Goal: Task Accomplishment & Management: Manage account settings

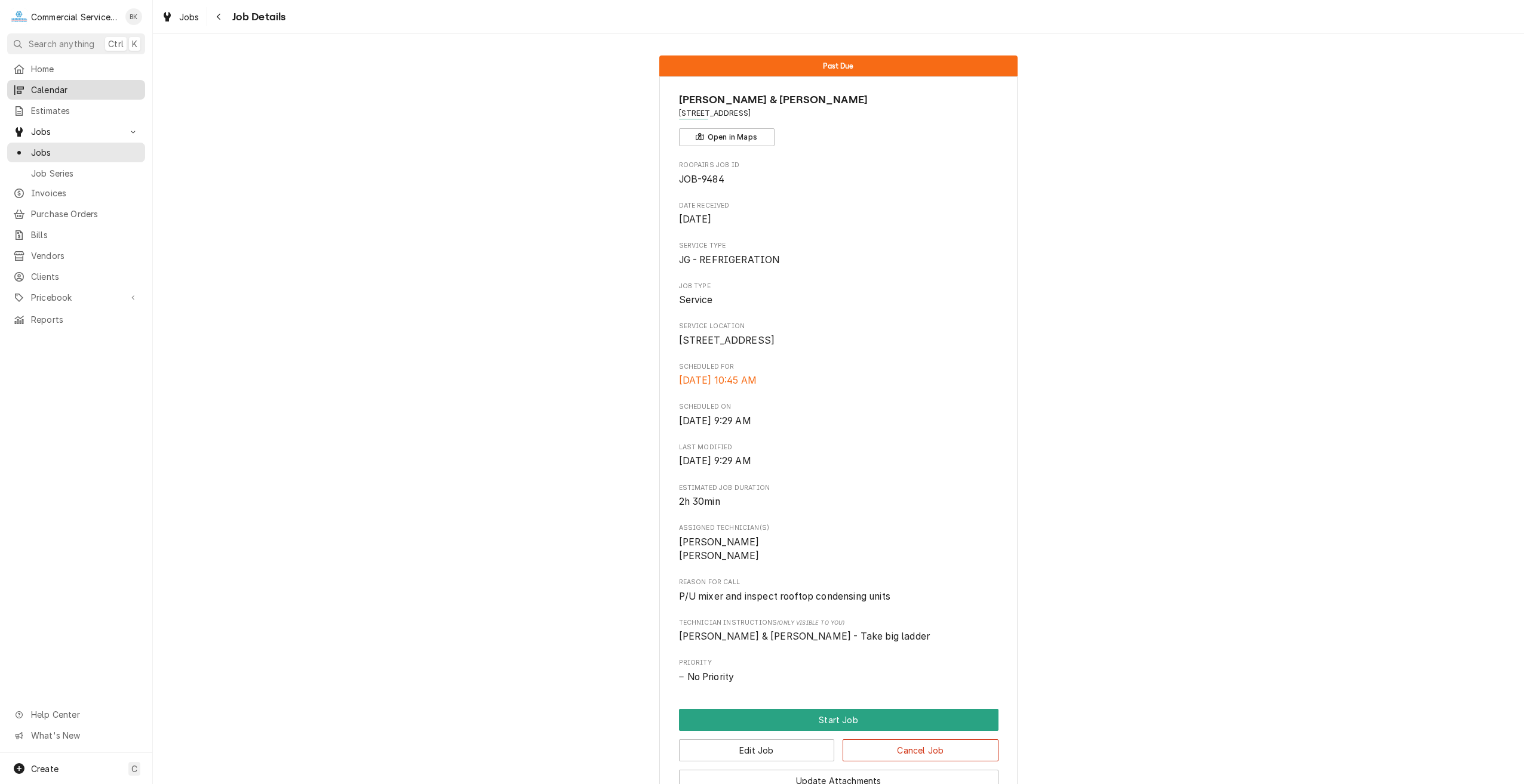
click at [58, 80] on link "Calendar" at bounding box center [76, 90] width 138 height 20
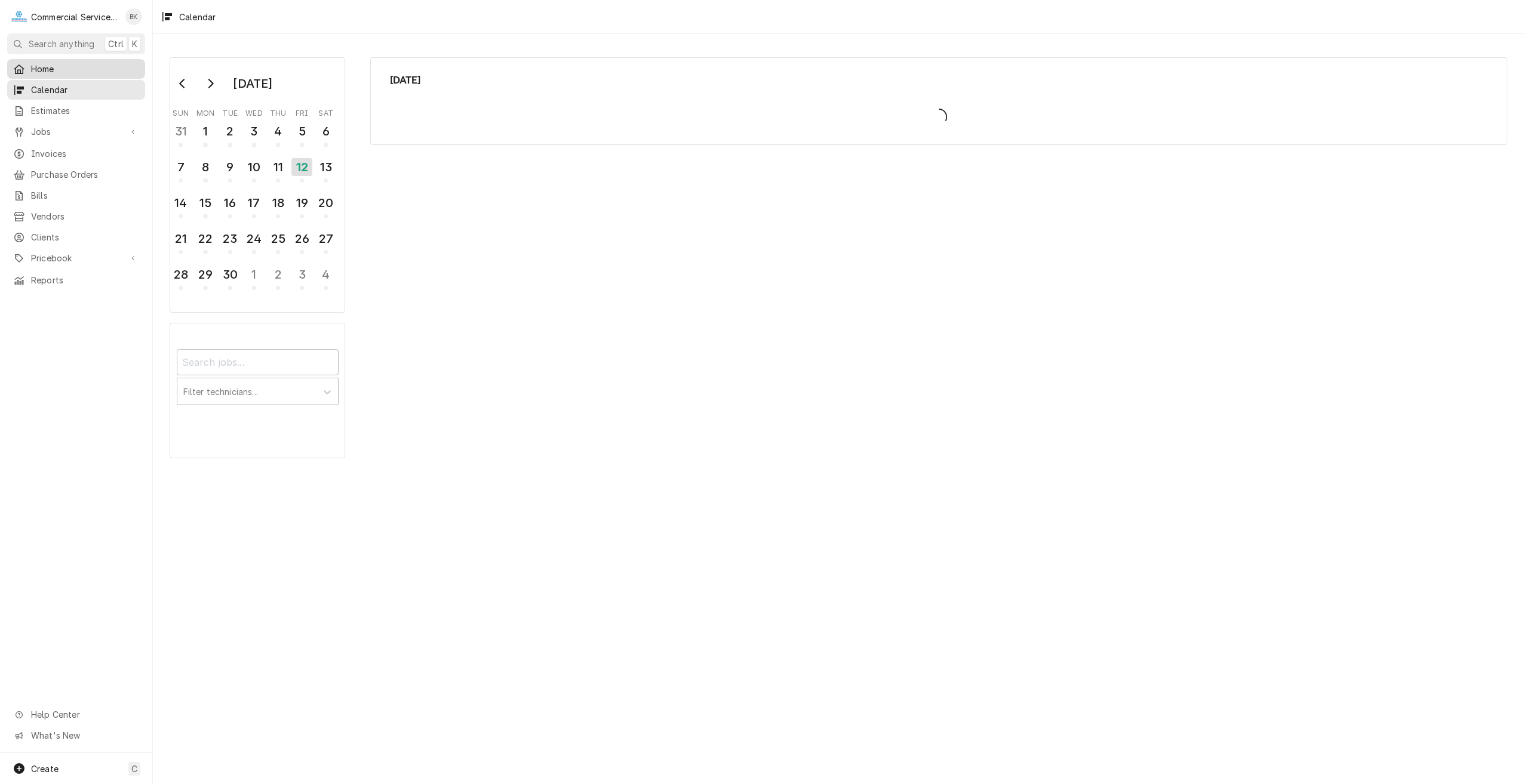
click at [55, 69] on span "Home" at bounding box center [85, 69] width 108 height 13
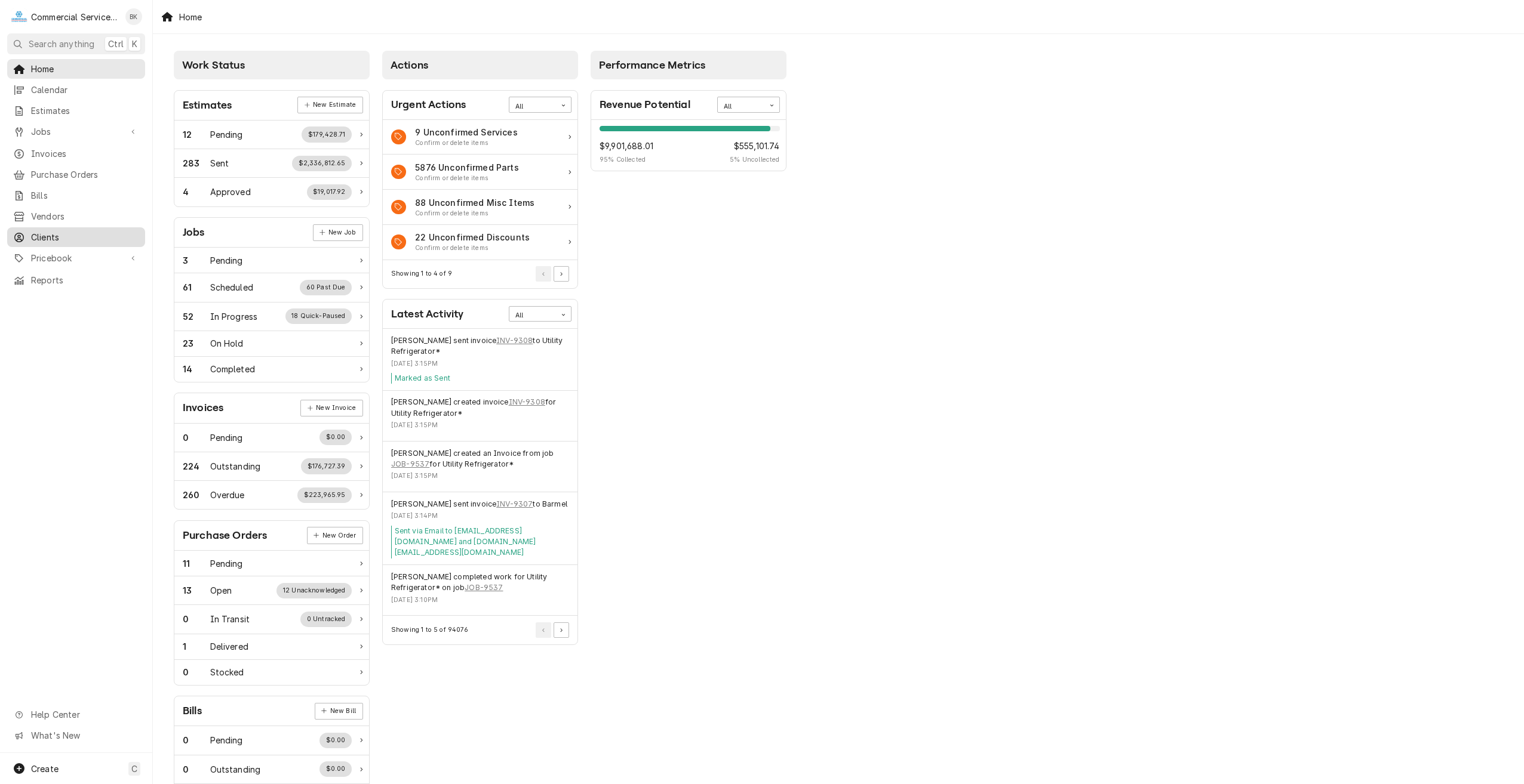
click at [52, 231] on span "Clients" at bounding box center [85, 237] width 108 height 13
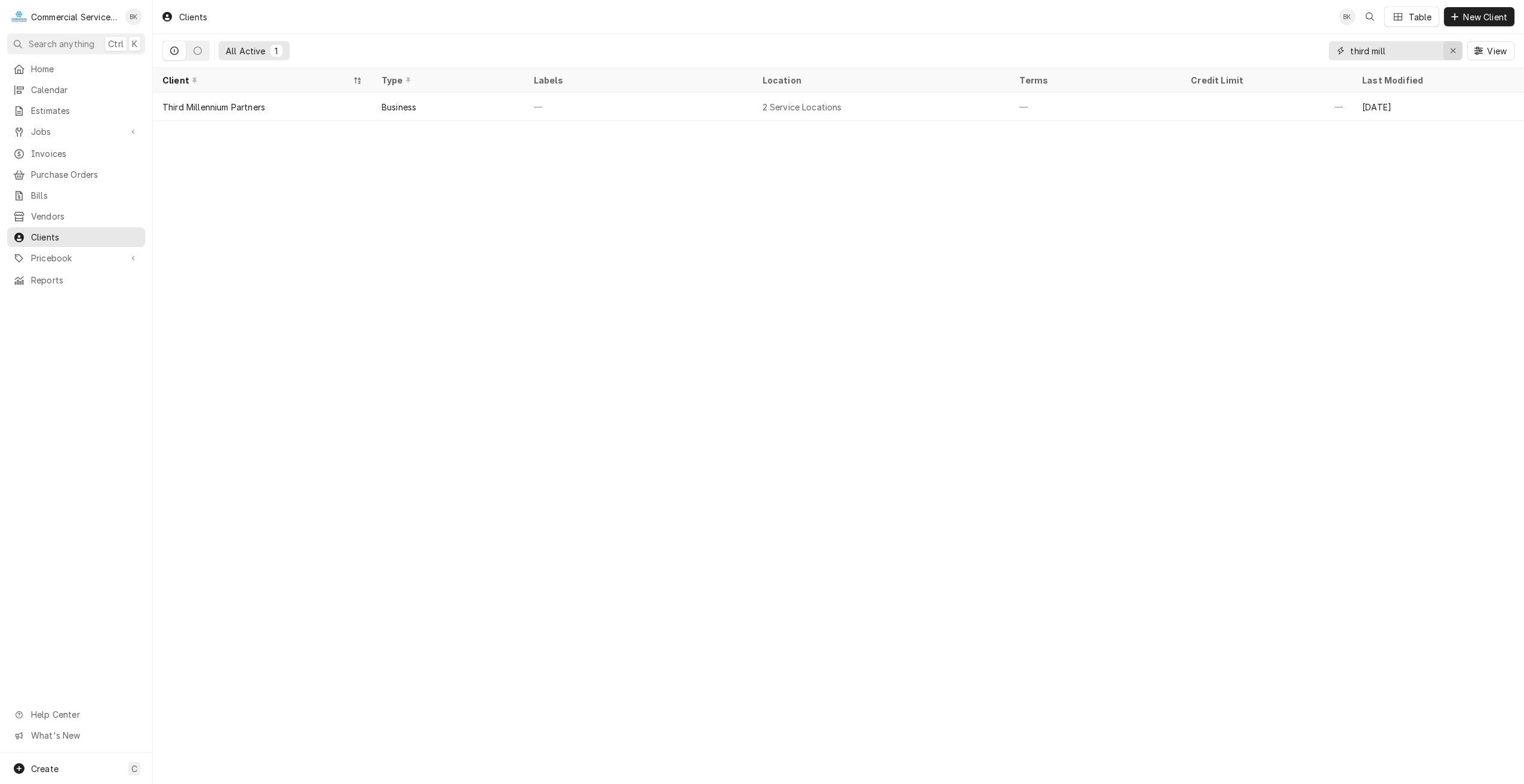
click at [1451, 50] on icon "Erase input" at bounding box center [1453, 51] width 6 height 8
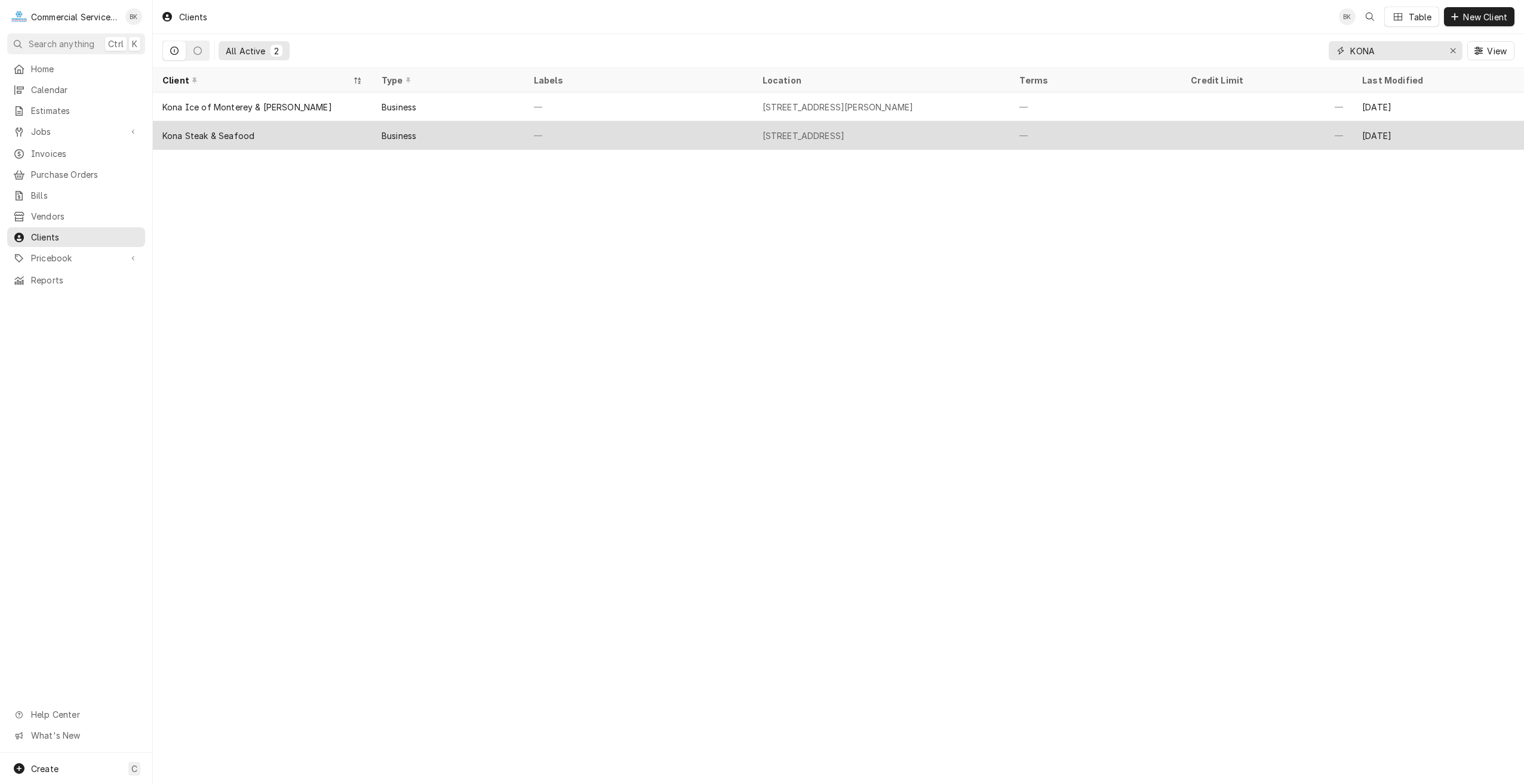
type input "KONA"
click at [234, 133] on div "Kona Steak & Seafood" at bounding box center [208, 136] width 92 height 13
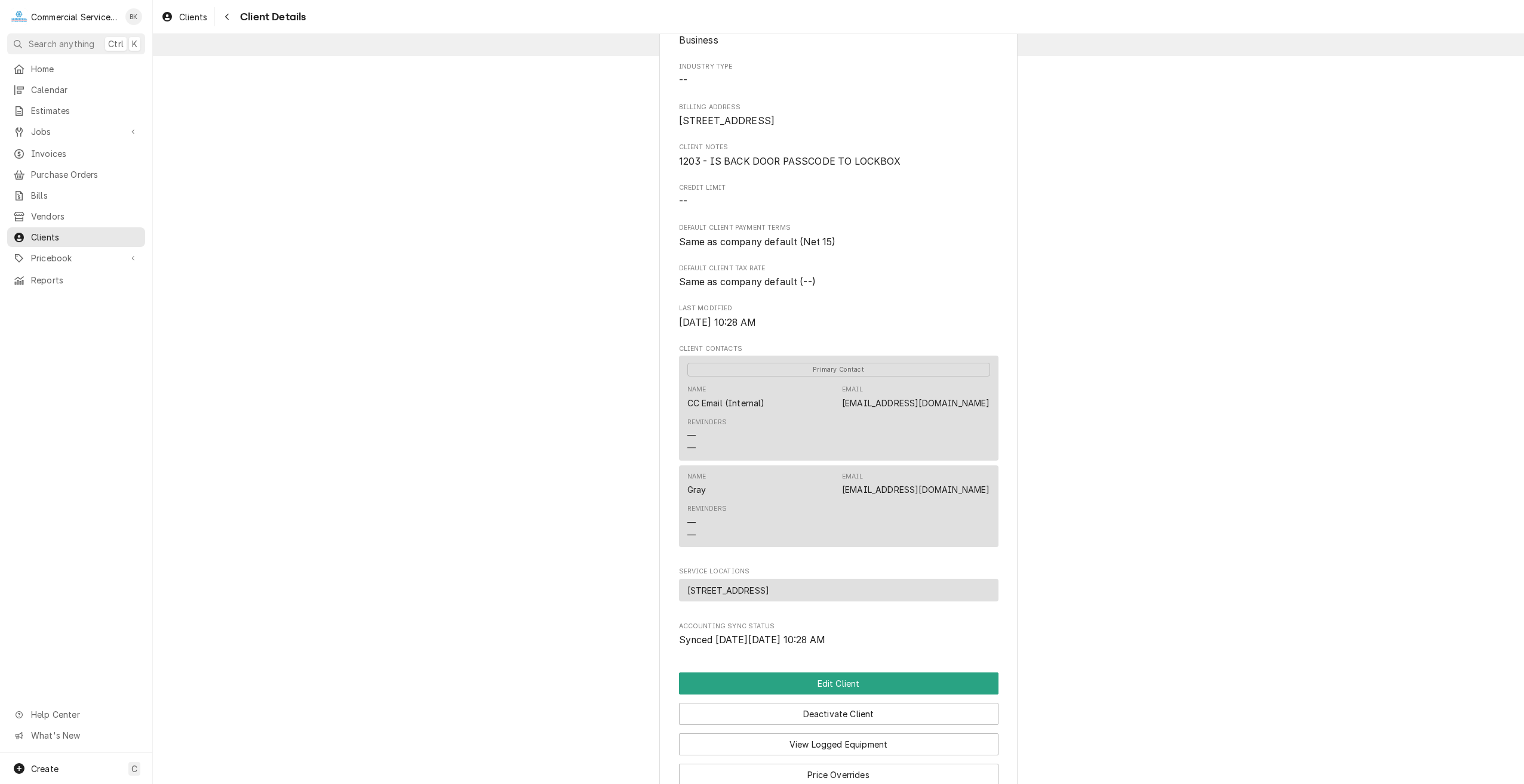
scroll to position [237, 0]
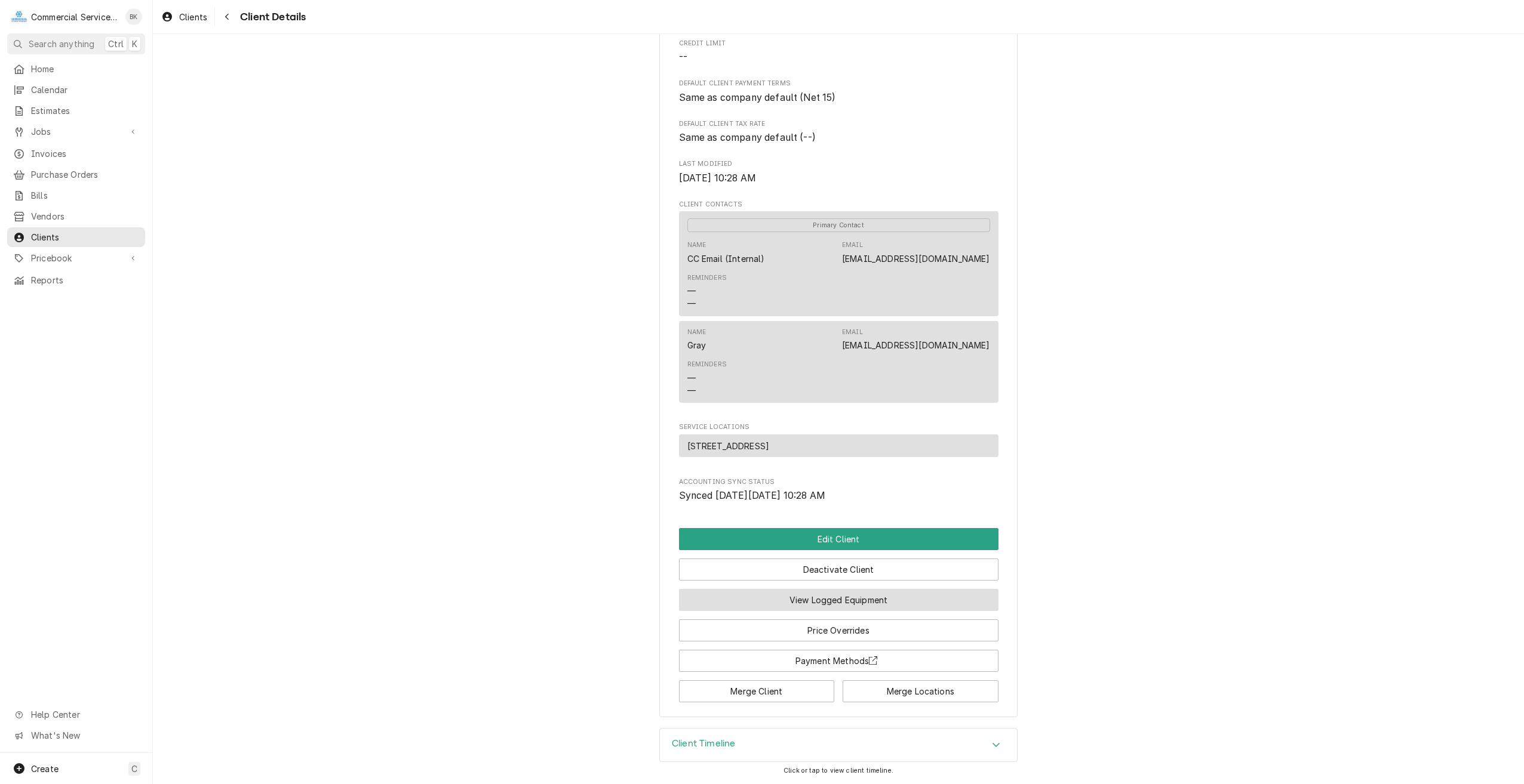
click at [817, 597] on button "View Logged Equipment" at bounding box center [839, 600] width 320 height 22
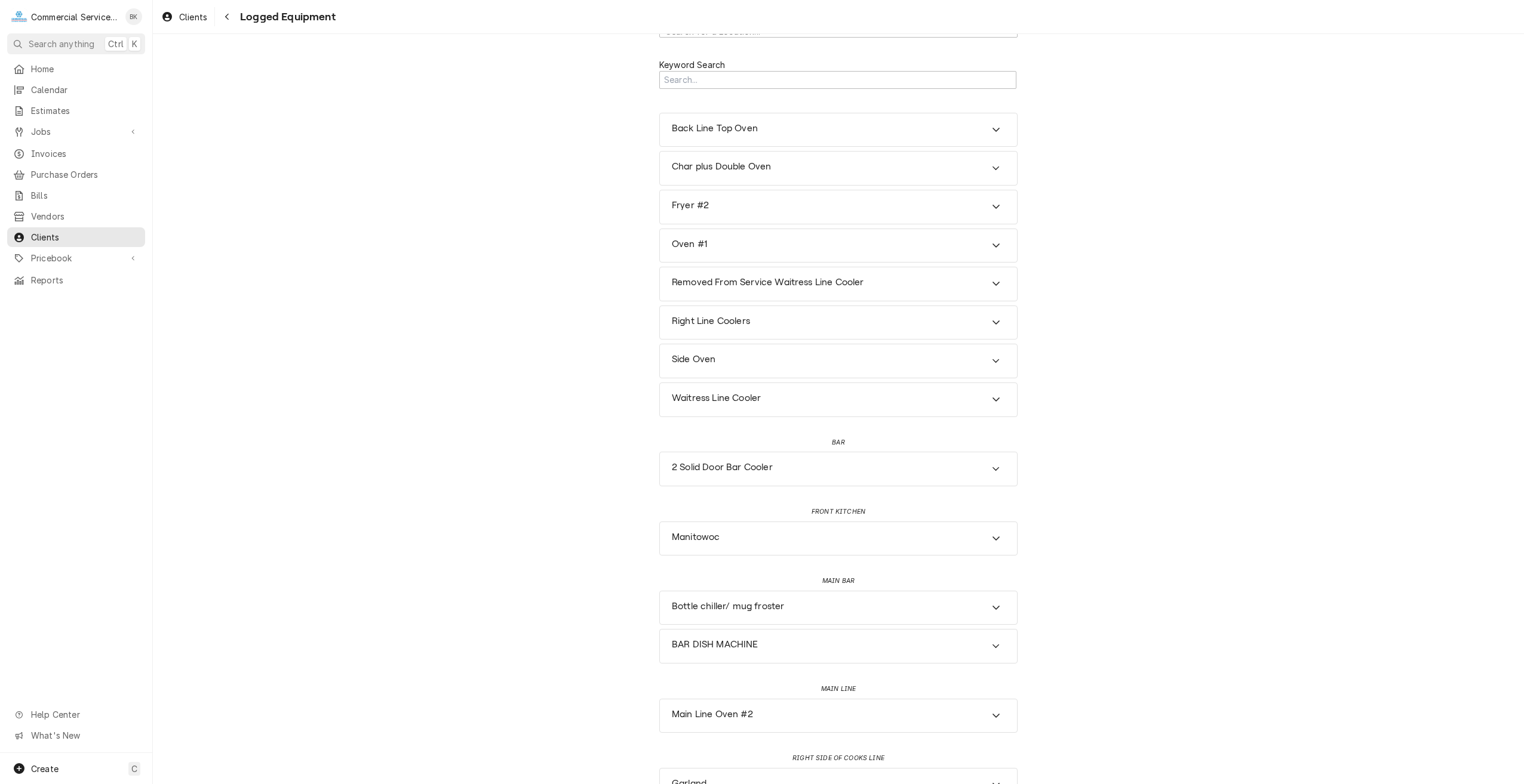
scroll to position [60, 0]
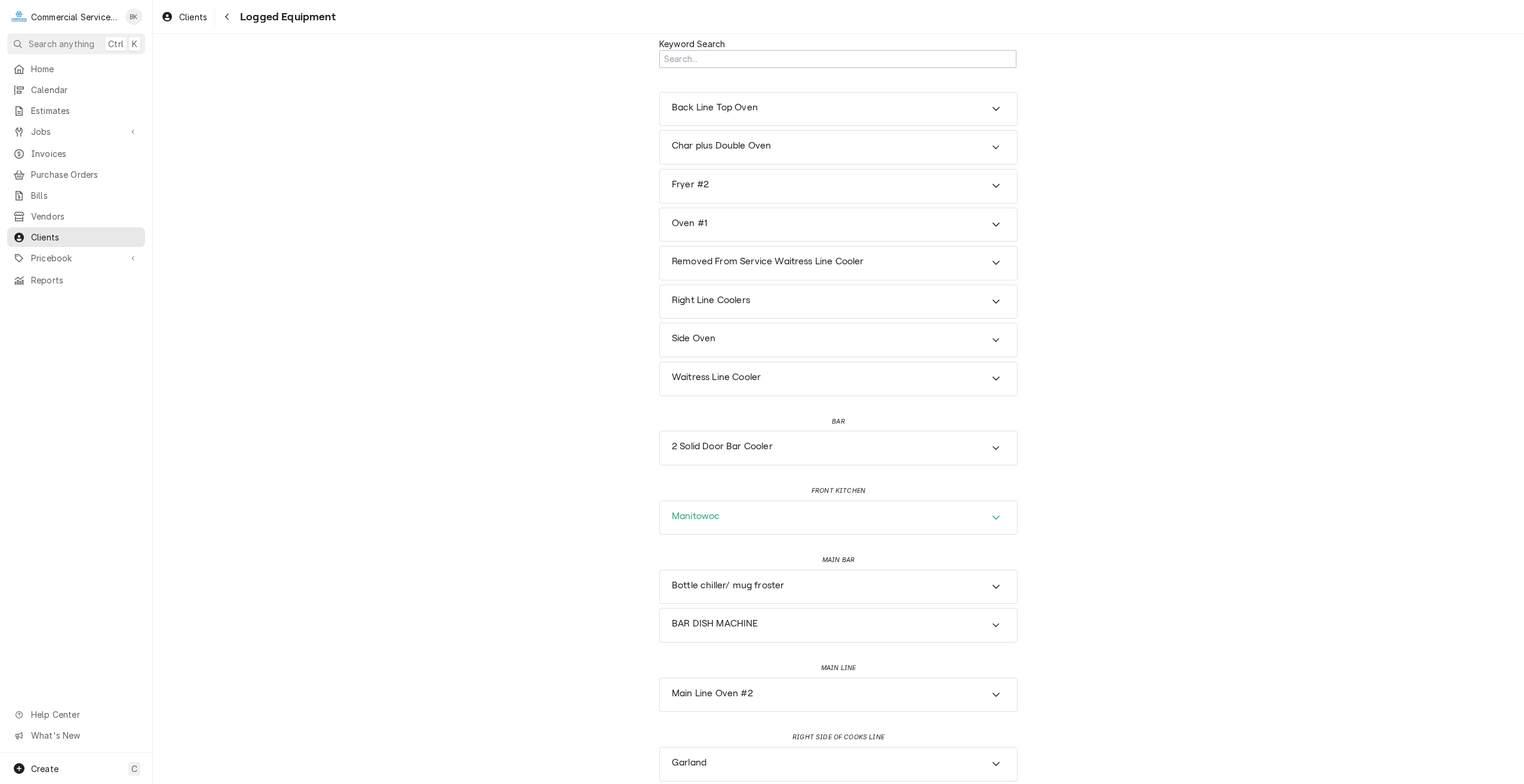
click at [698, 518] on h3 "Manitowoc" at bounding box center [696, 516] width 48 height 12
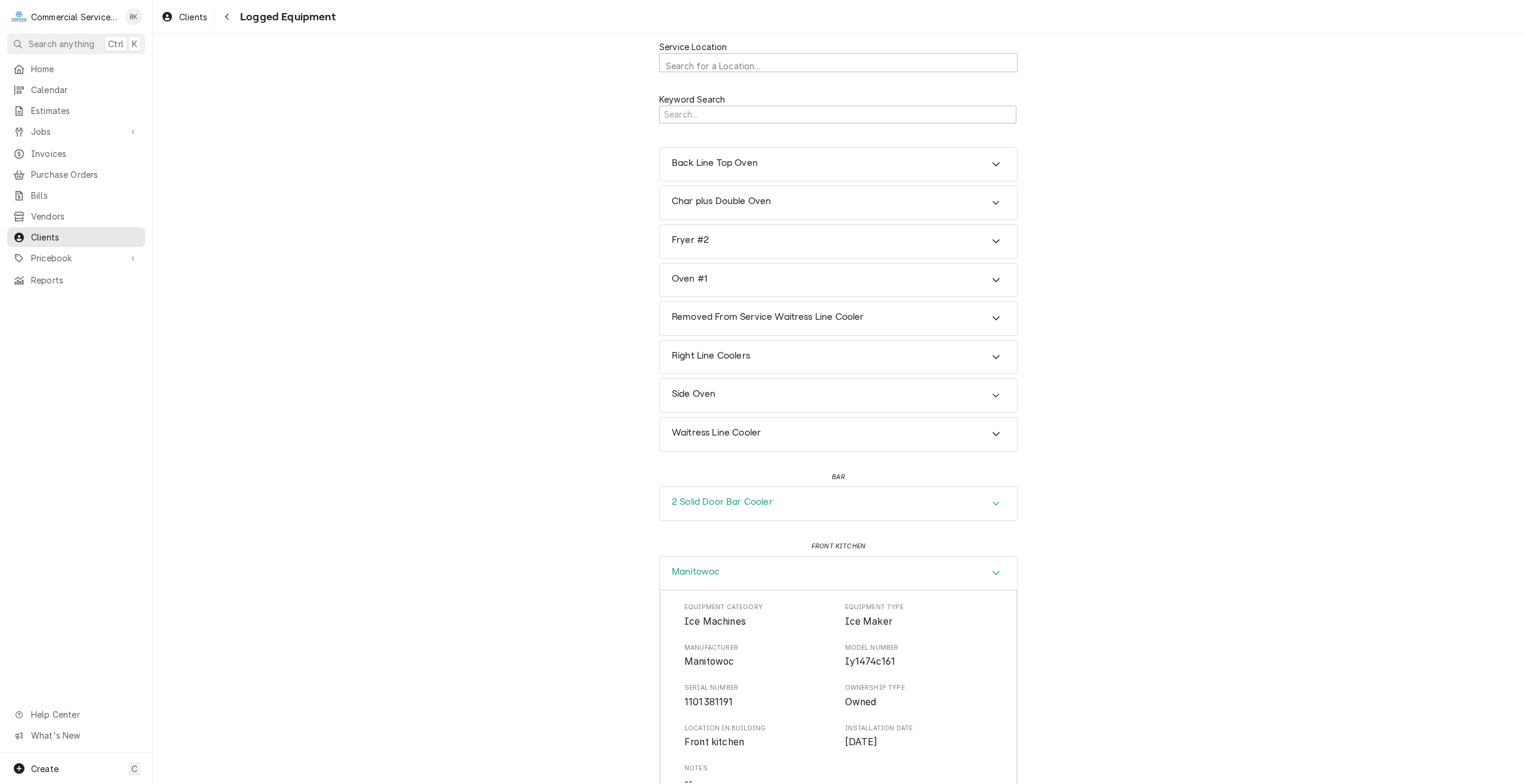
scroll to position [0, 0]
click at [39, 64] on span "Home" at bounding box center [85, 69] width 108 height 13
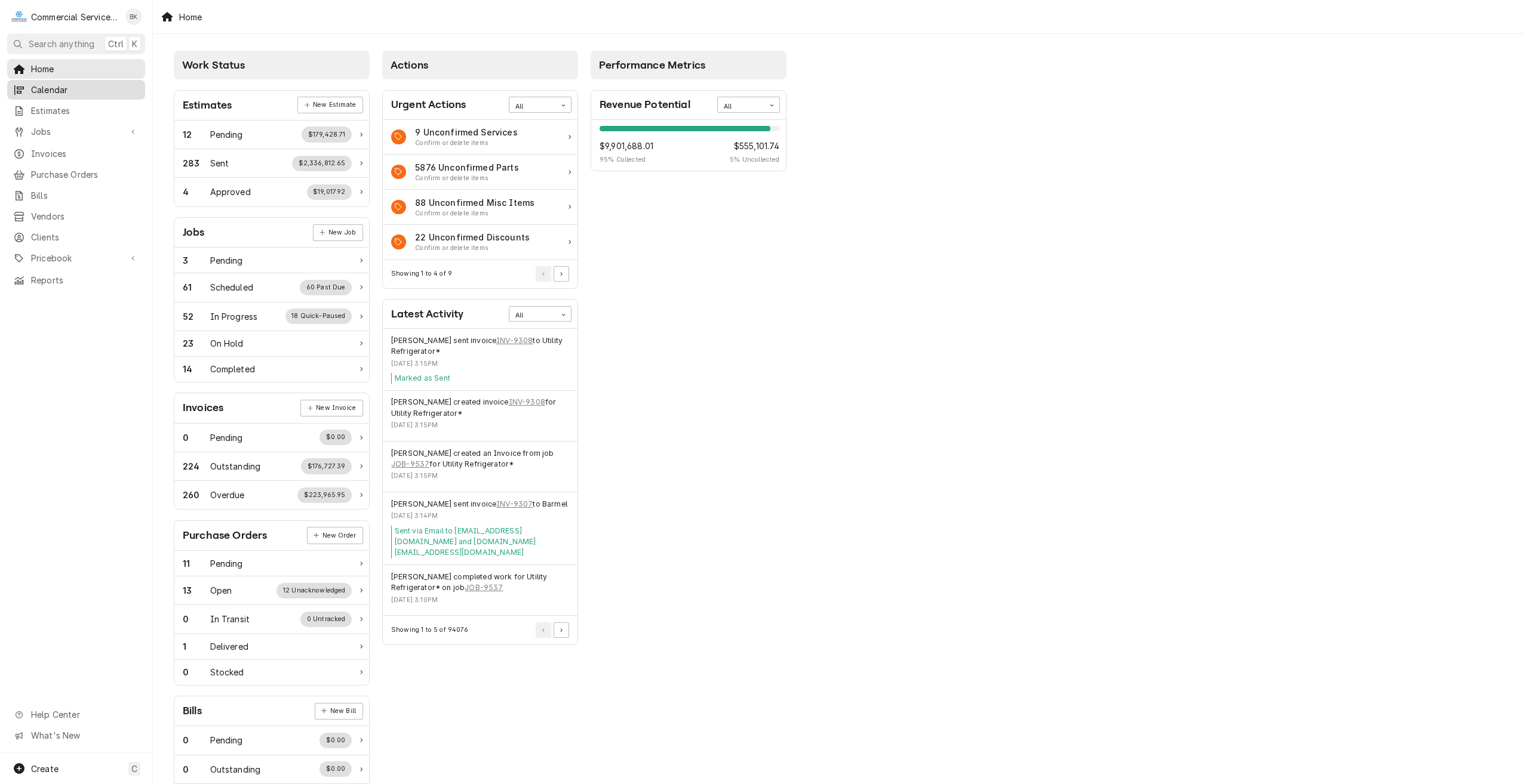
click at [64, 87] on span "Calendar" at bounding box center [85, 90] width 108 height 13
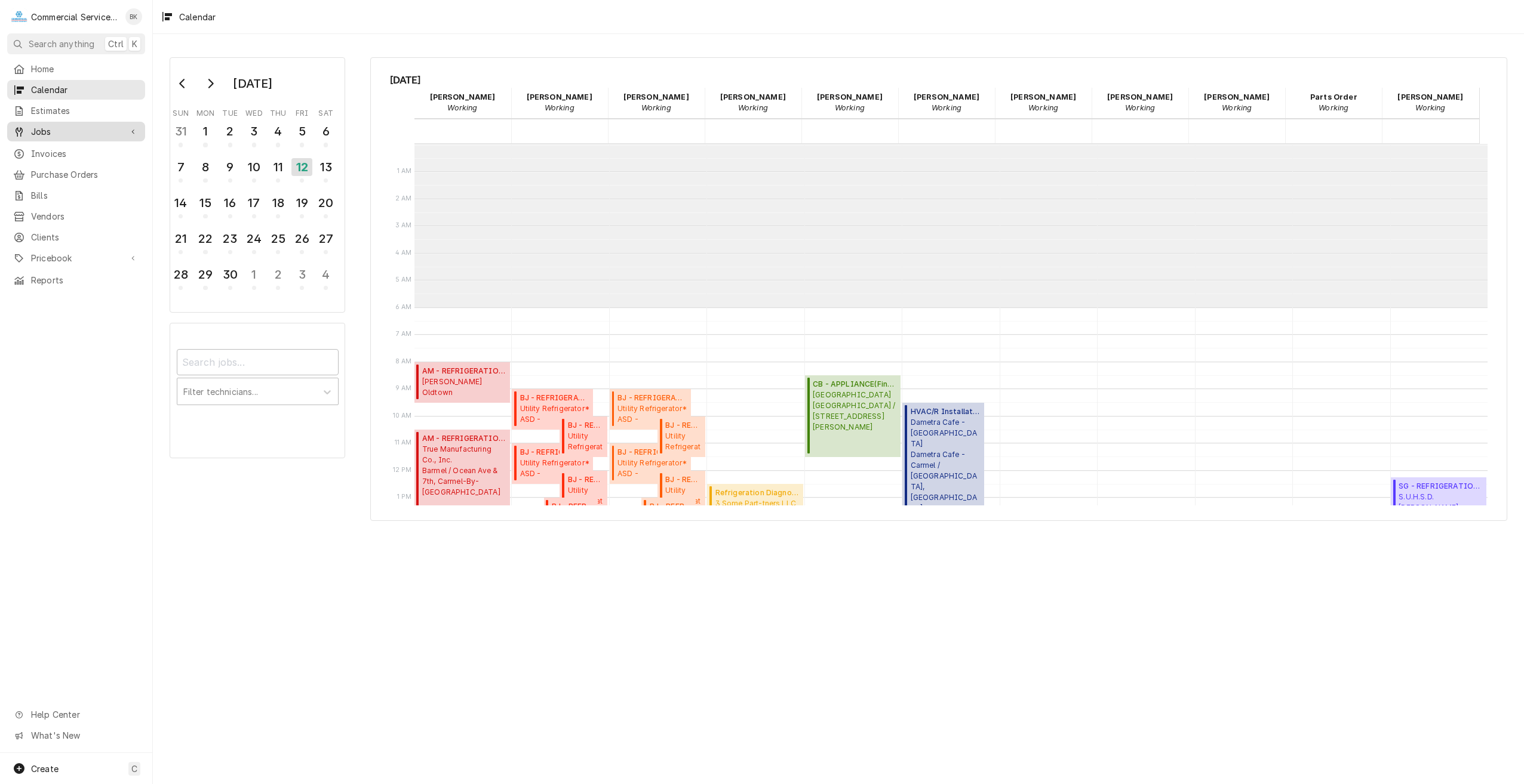
scroll to position [164, 0]
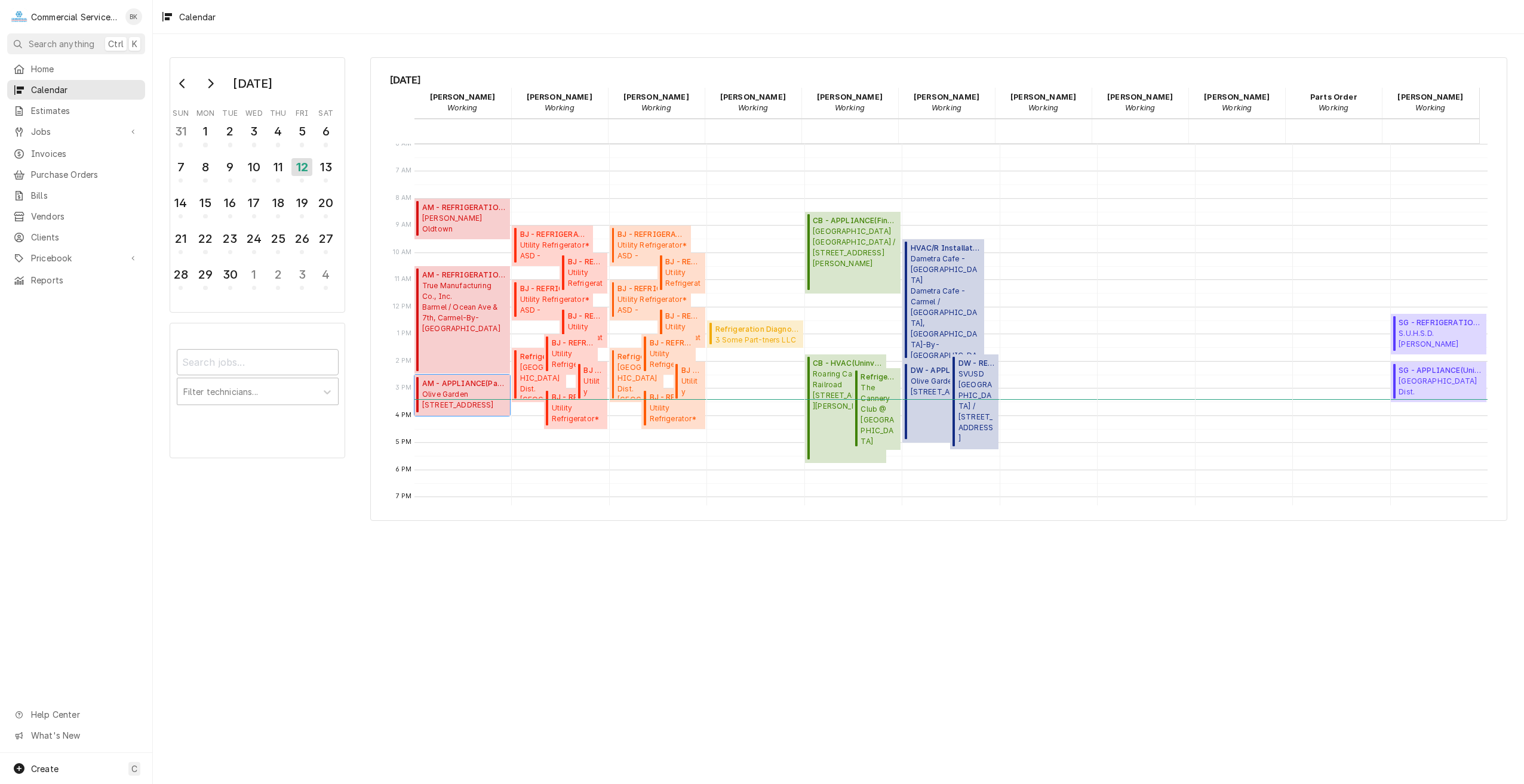
click at [446, 413] on div "AM - APPLIANCE ( Past Due ) Olive Garden 1580 N. Main Street, Salinas, CA 93906" at bounding box center [462, 395] width 96 height 40
click at [474, 325] on span "True Manufacturing Co., Inc. Barmel / Ocean Ave & 7th, Carmel-By-The-Sea, CA 93…" at bounding box center [464, 307] width 84 height 54
click at [777, 330] on span "Refrigeration Diagnostic ( Past Due )" at bounding box center [757, 329] width 84 height 11
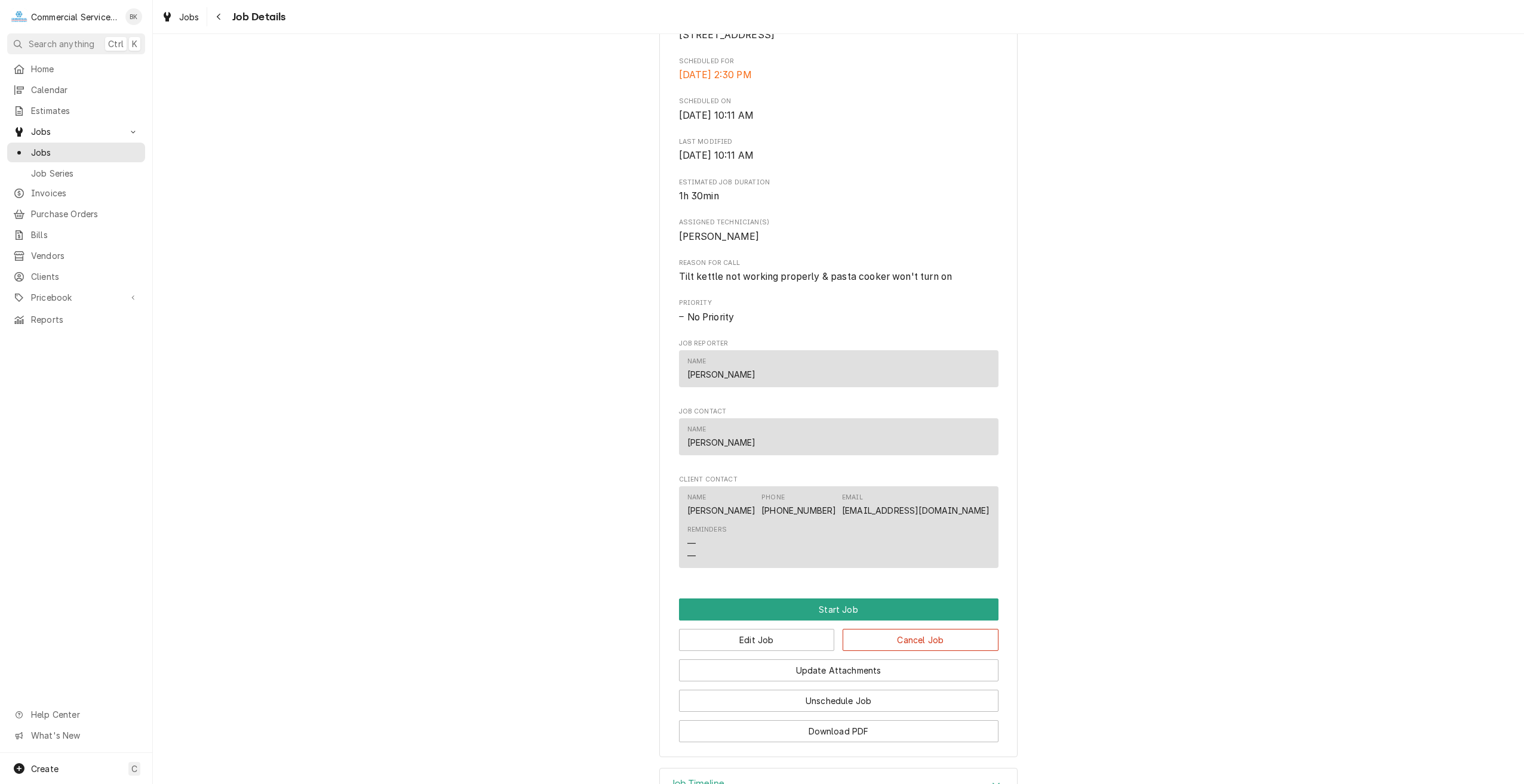
scroll to position [416, 0]
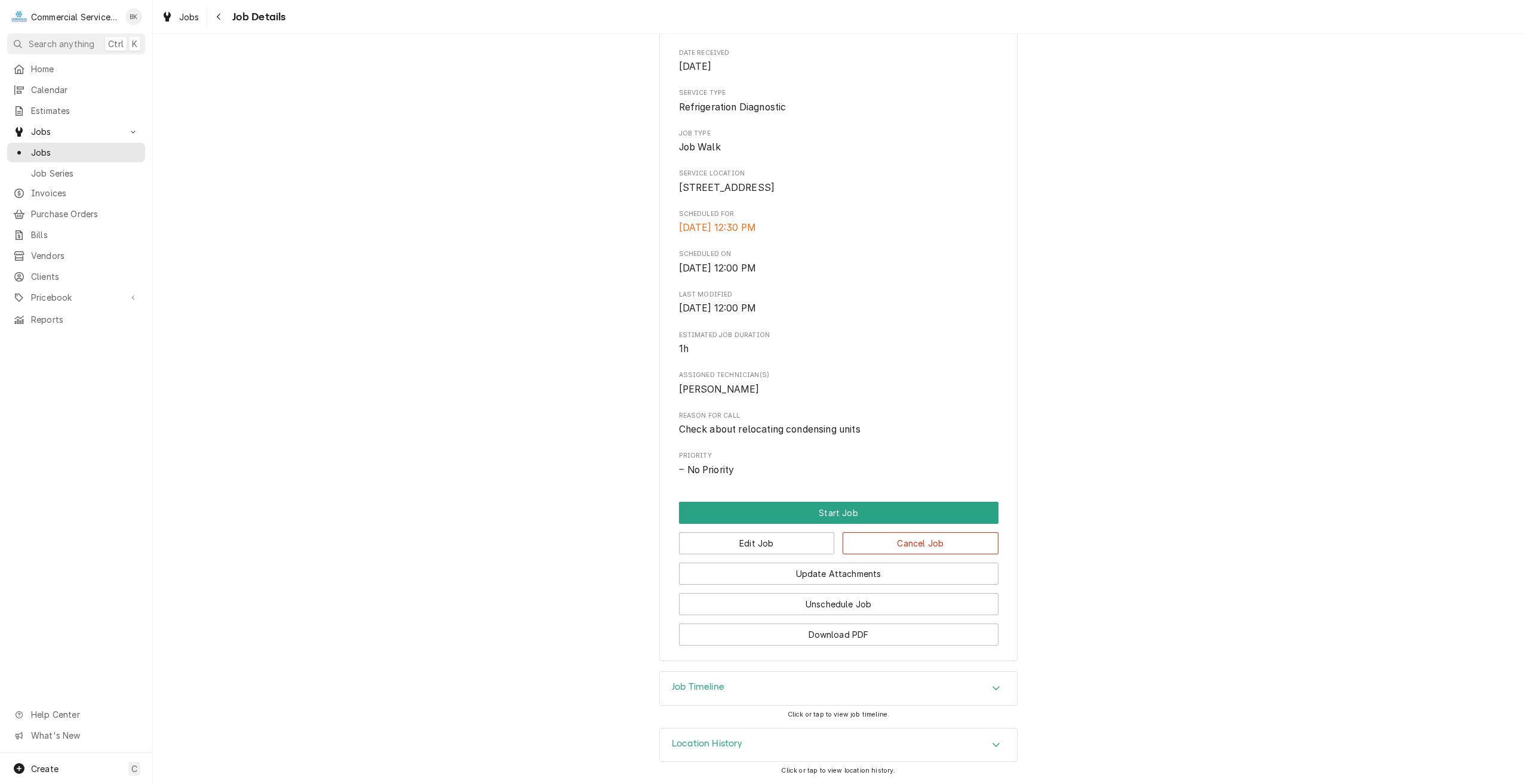
scroll to position [167, 0]
click at [792, 549] on button "Edit Job" at bounding box center [757, 543] width 156 height 22
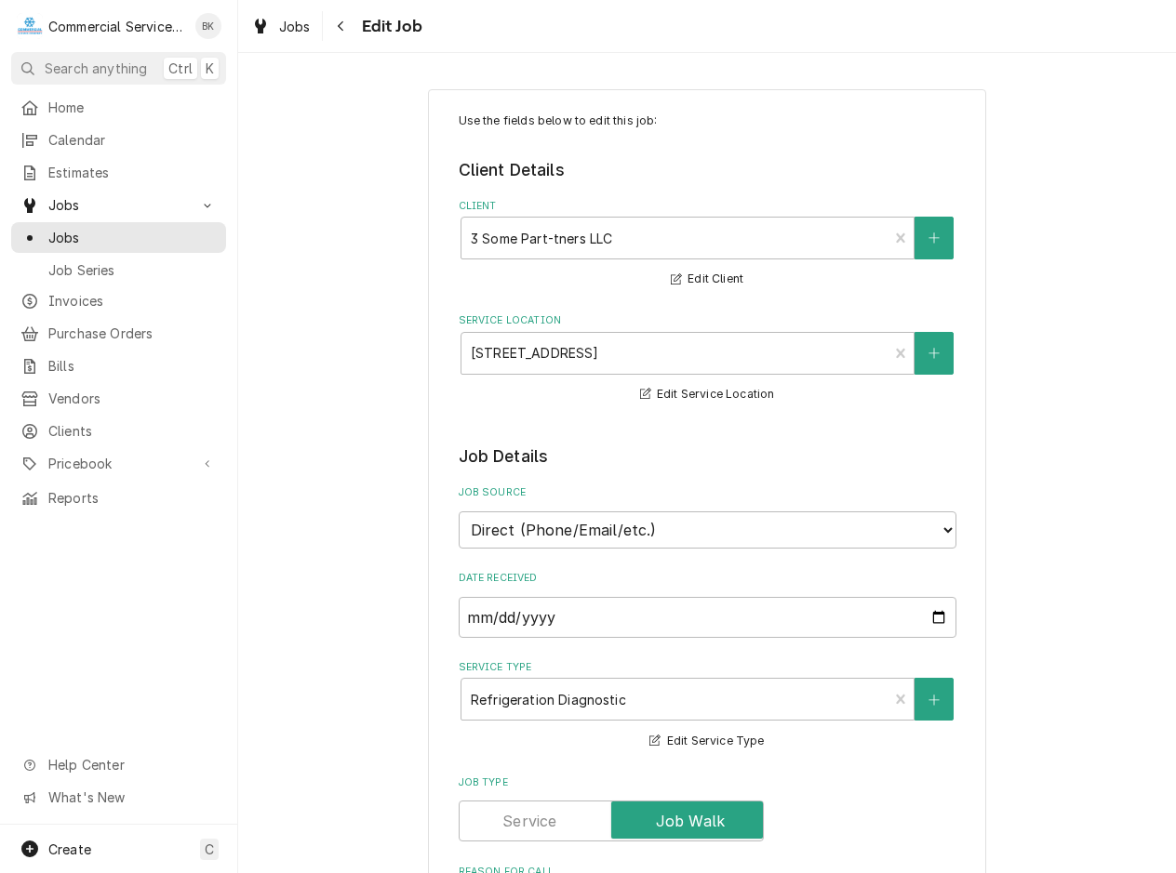
type textarea "x"
